Goal: Book appointment/travel/reservation

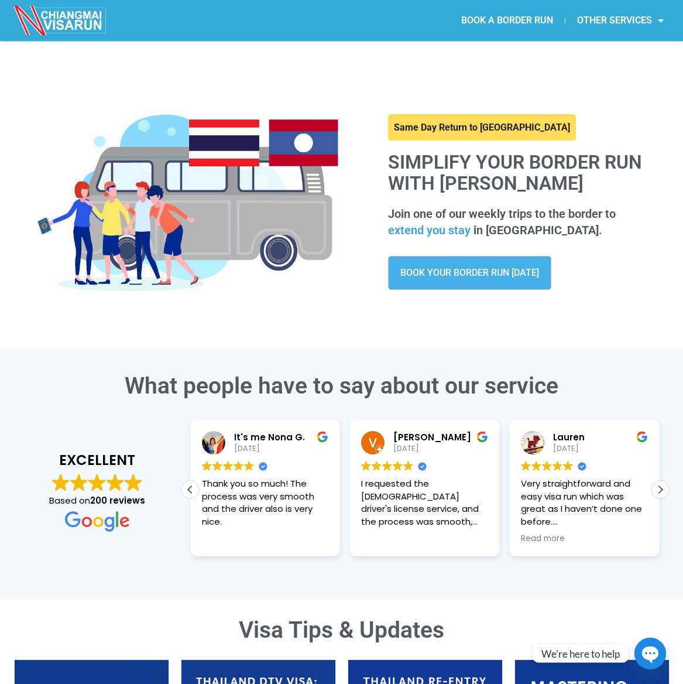
click at [506, 18] on link "BOOK A BORDER RUN" at bounding box center [507, 20] width 115 height 27
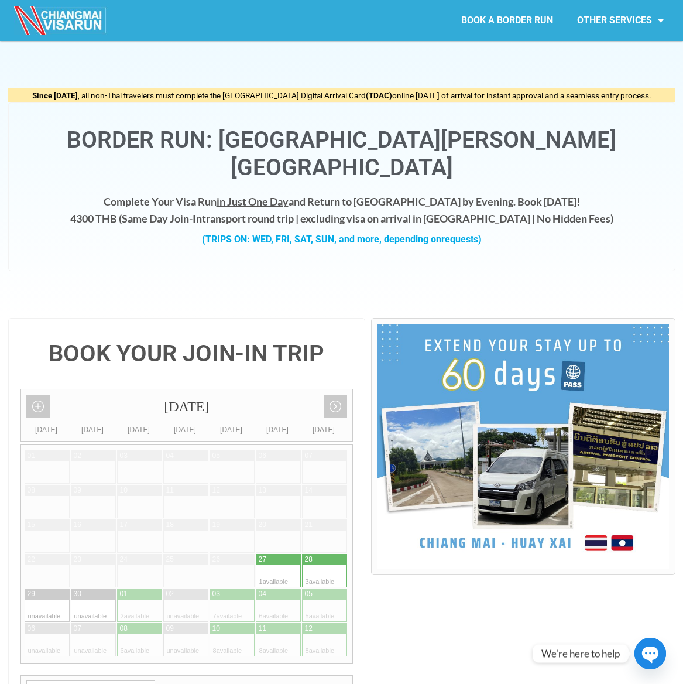
drag, startPoint x: 104, startPoint y: 192, endPoint x: 149, endPoint y: 197, distance: 45.4
click at [155, 193] on h4 "Complete Your Visa Run in Just One Day and Return to Chiang Mai by Evening. Boo…" at bounding box center [341, 210] width 643 height 34
copy h4 "4300 THB"
drag, startPoint x: 155, startPoint y: 213, endPoint x: 170, endPoint y: 211, distance: 15.9
click at [155, 232] on div "(TRIPS ON: WED, FRI, SAT, SUN, and more, depending on requests)" at bounding box center [341, 239] width 643 height 15
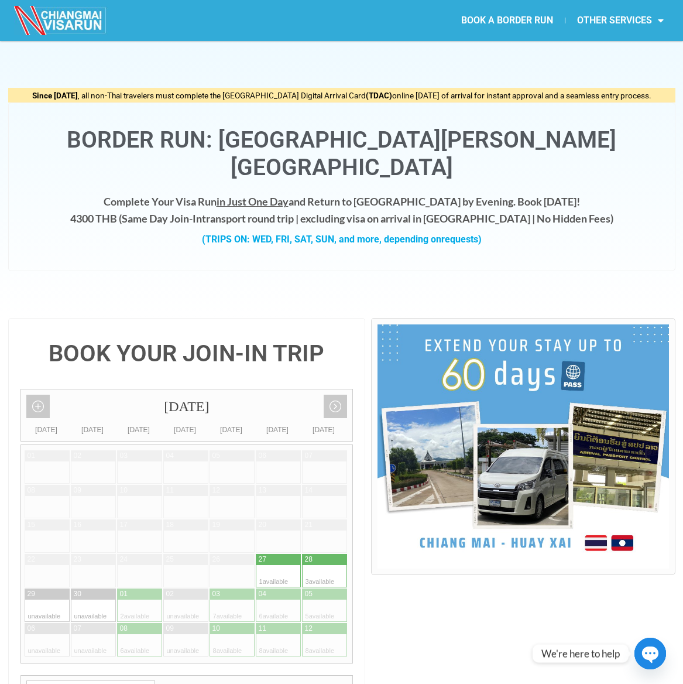
click at [194, 228] on div "Complete Your Visa Run in Just One Day and Return to Chiang Mai by Evening. Boo…" at bounding box center [341, 226] width 643 height 66
